Goal: Transaction & Acquisition: Book appointment/travel/reservation

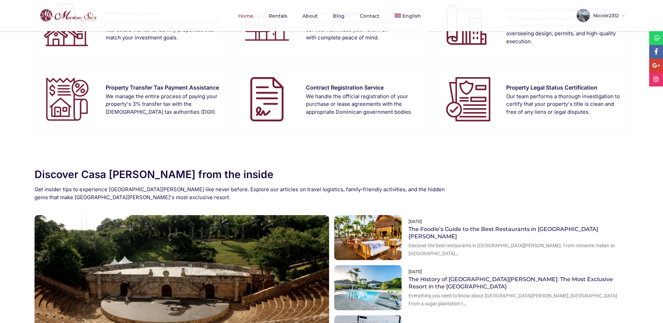
scroll to position [388, 0]
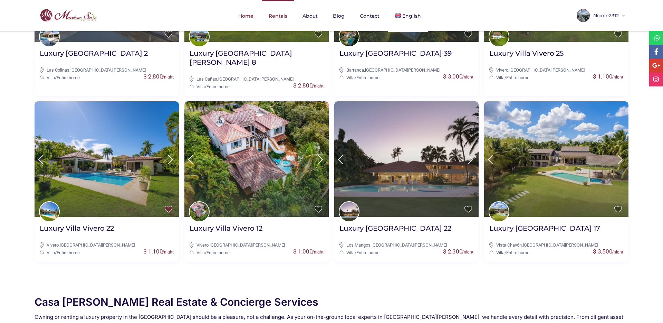
click at [283, 16] on link "Rentals" at bounding box center [278, 16] width 32 height 32
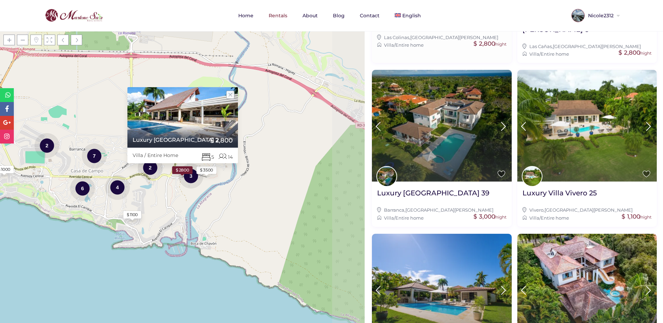
scroll to position [330, 0]
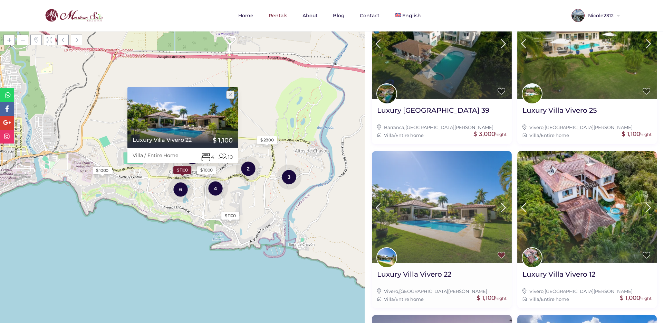
click at [459, 186] on img at bounding box center [442, 207] width 140 height 112
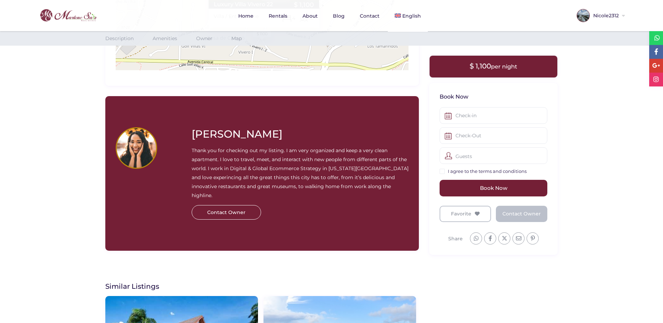
scroll to position [916, 0]
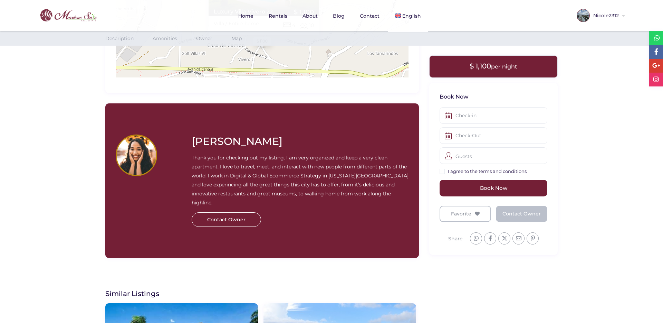
click at [279, 229] on div "Agata Alexiou Thank you for checking out my listing. I am very organized and ke…" at bounding box center [262, 181] width 303 height 134
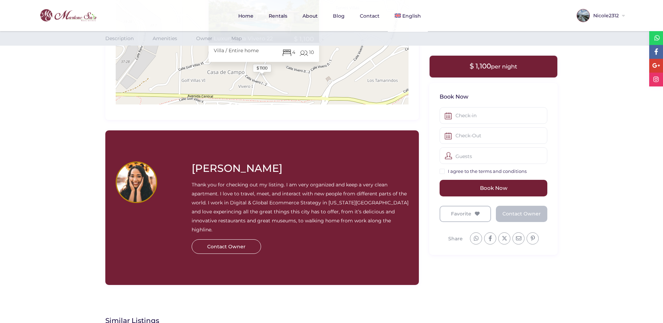
scroll to position [885, 0]
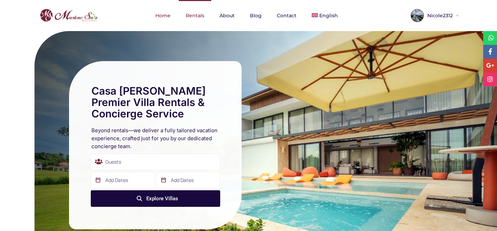
click at [198, 14] on link "Rentals" at bounding box center [195, 15] width 32 height 31
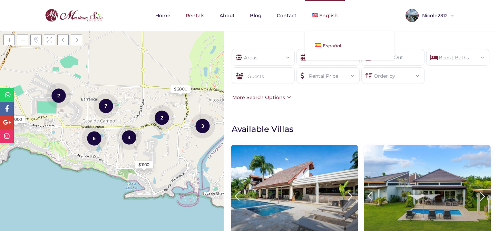
click at [321, 47] on link "Español" at bounding box center [350, 45] width 90 height 15
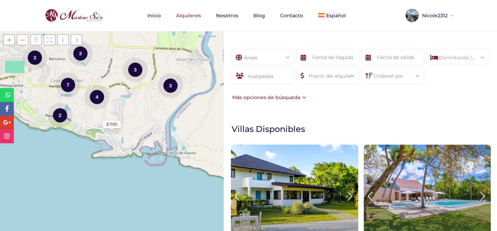
click at [298, 97] on div "Más opciones de búsqueda" at bounding box center [269, 98] width 76 height 8
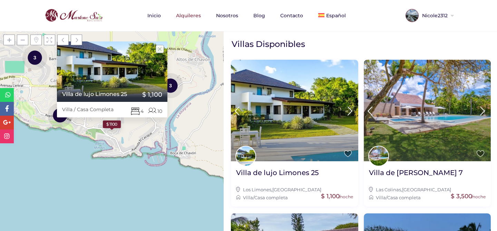
scroll to position [256, 0]
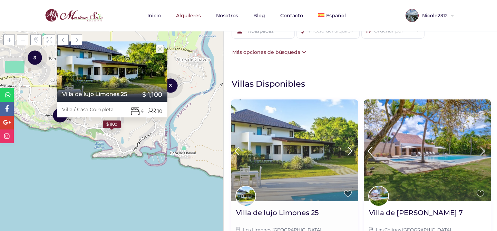
scroll to position [105, 0]
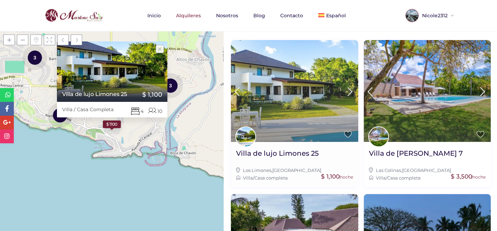
click at [329, 114] on img at bounding box center [294, 91] width 127 height 102
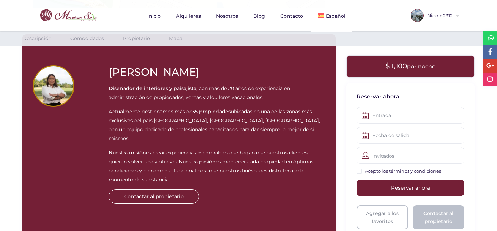
scroll to position [911, 0]
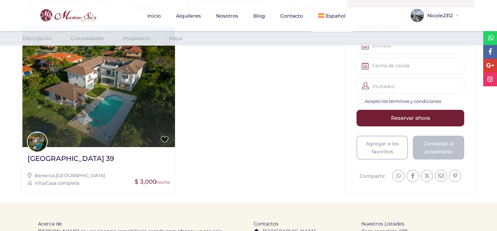
scroll to position [1275, 0]
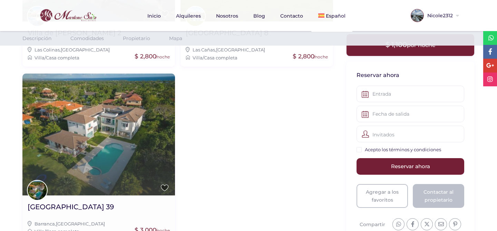
click at [131, 114] on img at bounding box center [98, 135] width 153 height 122
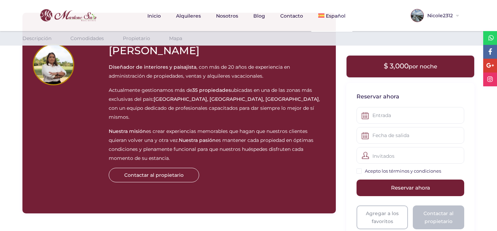
scroll to position [852, 0]
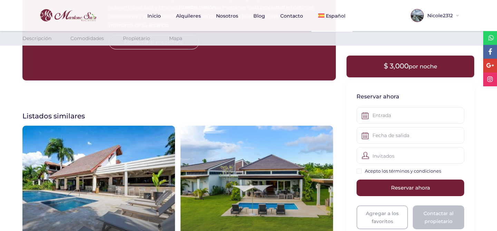
scroll to position [772, 0]
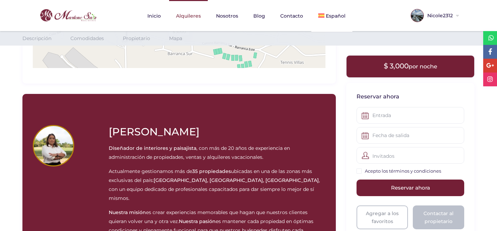
click at [194, 17] on link "Alquileres" at bounding box center [188, 16] width 39 height 32
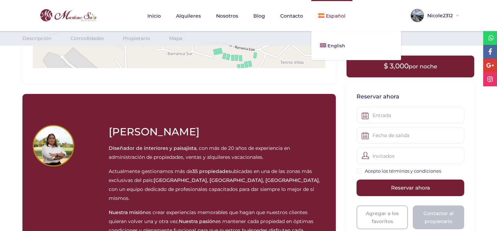
click at [322, 13] on link "Español" at bounding box center [332, 16] width 41 height 32
click at [334, 46] on span "English" at bounding box center [339, 46] width 18 height 6
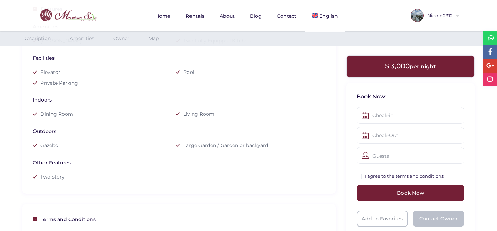
scroll to position [238, 0]
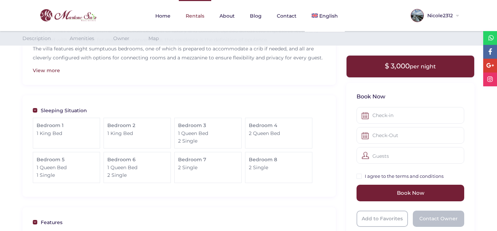
click at [200, 14] on link "Rentals" at bounding box center [195, 16] width 32 height 32
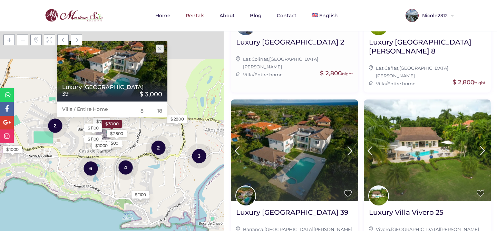
scroll to position [237, 0]
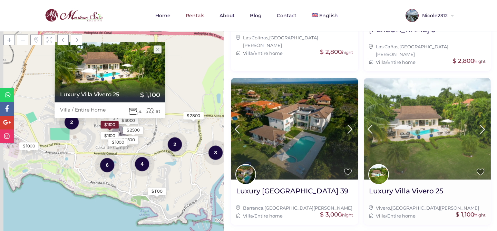
click at [397, 123] on img at bounding box center [427, 129] width 127 height 102
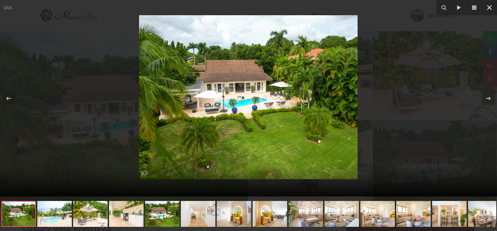
click at [490, 7] on icon at bounding box center [489, 7] width 5 height 5
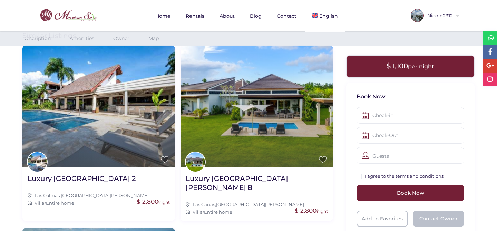
scroll to position [1252, 0]
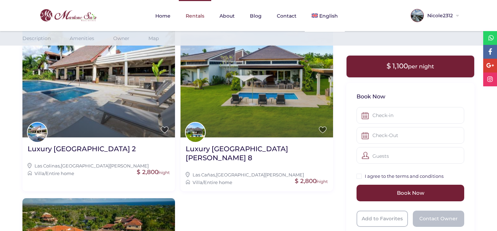
click at [199, 14] on link "Rentals" at bounding box center [195, 16] width 32 height 32
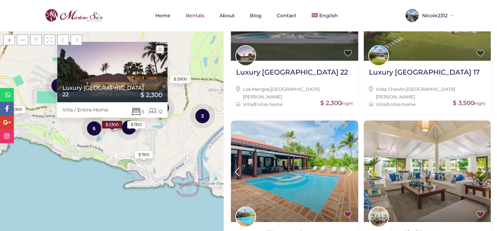
scroll to position [702, 0]
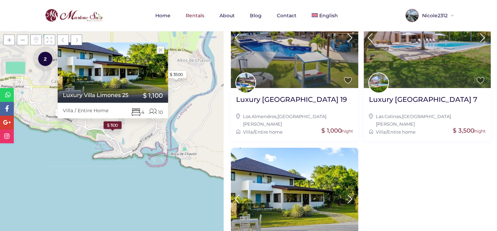
scroll to position [548, 0]
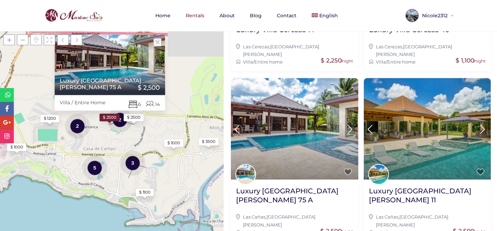
scroll to position [702, 0]
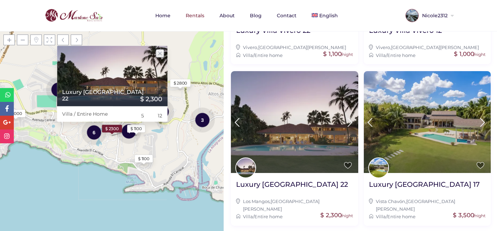
scroll to position [702, 0]
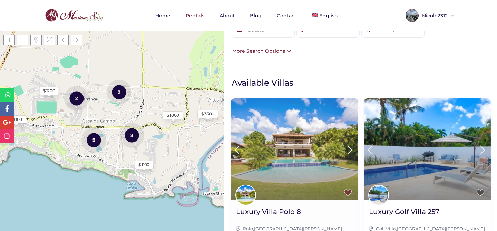
scroll to position [73, 0]
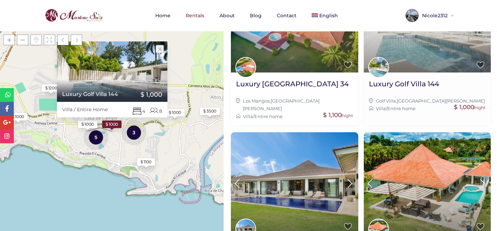
scroll to position [548, 0]
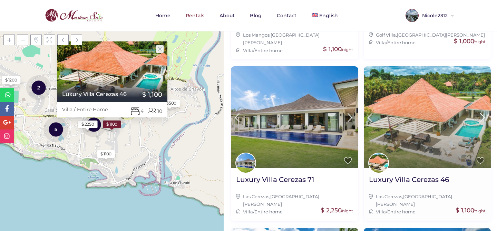
click at [410, 122] on img at bounding box center [427, 117] width 127 height 102
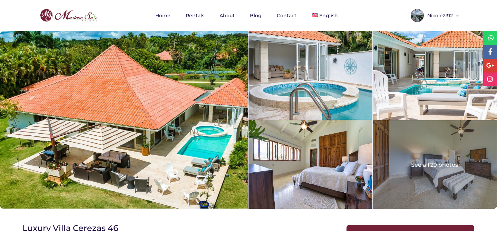
click at [99, 25] on nav "Home Rentals About Blog Contact English Español" at bounding box center [248, 15] width 439 height 31
click at [93, 17] on img at bounding box center [68, 15] width 61 height 17
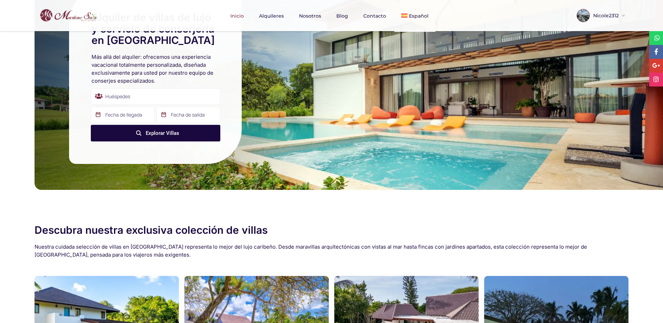
scroll to position [24, 0]
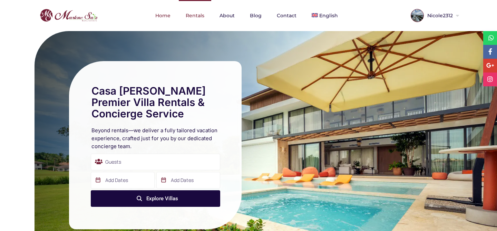
click at [199, 14] on link "Rentals" at bounding box center [195, 15] width 32 height 31
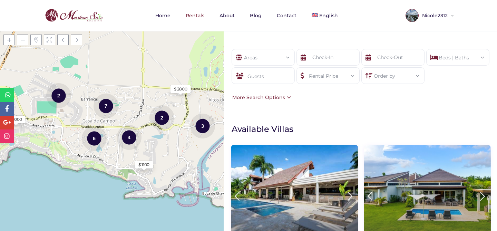
scroll to position [14, 0]
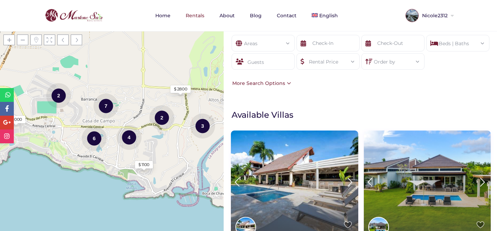
click at [276, 65] on div "Guests" at bounding box center [263, 61] width 63 height 17
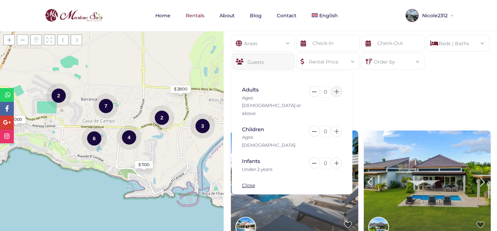
click at [335, 93] on icon at bounding box center [337, 91] width 4 height 4
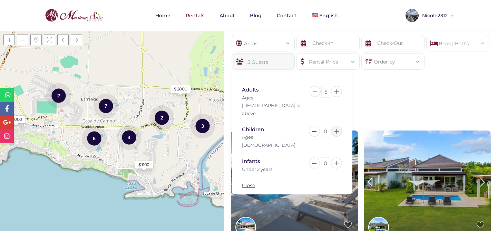
click at [337, 129] on icon at bounding box center [337, 131] width 4 height 4
click at [338, 161] on icon at bounding box center [337, 163] width 4 height 4
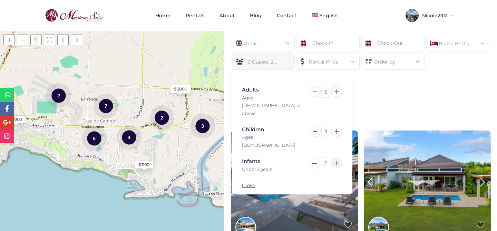
click at [338, 161] on icon at bounding box center [337, 163] width 4 height 4
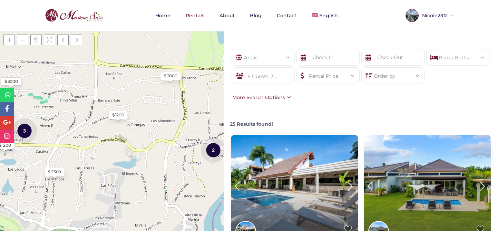
click at [278, 77] on div "8 Guests, 3 Infants" at bounding box center [263, 75] width 63 height 17
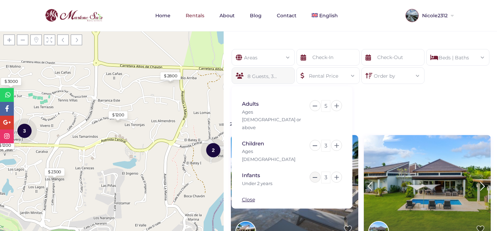
click at [318, 172] on button at bounding box center [315, 177] width 11 height 11
click at [336, 143] on icon at bounding box center [337, 145] width 4 height 4
click at [357, 104] on div "Areas All Areas Casa De Campo (27) - Barranca (1) - Barranca Oeste (1) - Barran…" at bounding box center [361, 75] width 274 height 73
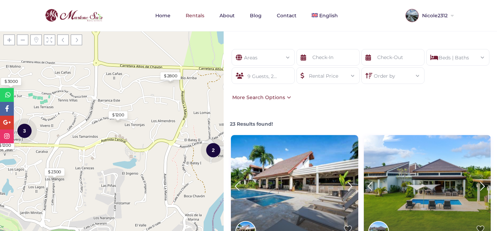
click at [276, 77] on div "9 Guests, 2 Infants" at bounding box center [263, 75] width 63 height 17
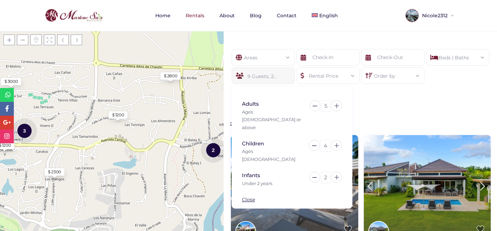
click at [326, 104] on div "5" at bounding box center [326, 106] width 9 height 12
click at [331, 140] on div "4" at bounding box center [322, 146] width 40 height 12
click at [328, 140] on div "4" at bounding box center [326, 146] width 10 height 12
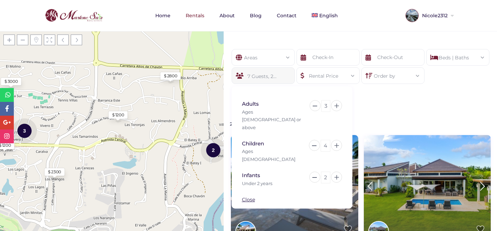
click at [328, 140] on div "4" at bounding box center [326, 146] width 10 height 12
click at [327, 172] on div "2" at bounding box center [325, 178] width 9 height 12
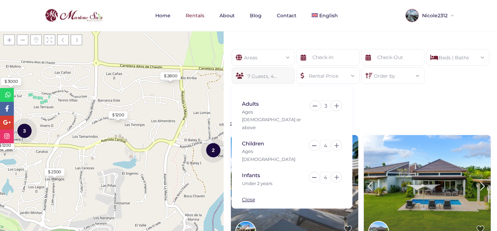
click at [380, 109] on div "Areas All Areas Casa De Campo (27) - Barranca (1) - Barranca Oeste (1) - Barran…" at bounding box center [361, 75] width 274 height 73
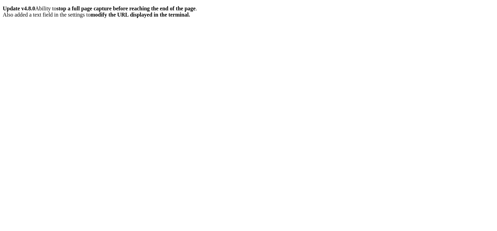
click at [3, 6] on icon at bounding box center [3, 6] width 0 height 0
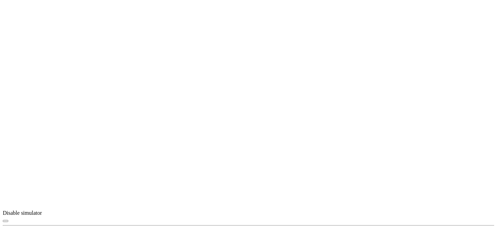
click at [6, 221] on span "button" at bounding box center [6, 221] width 0 height 0
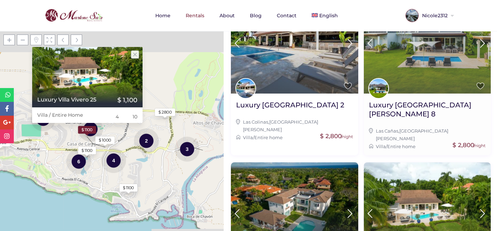
scroll to position [266, 0]
